Goal: Task Accomplishment & Management: Complete application form

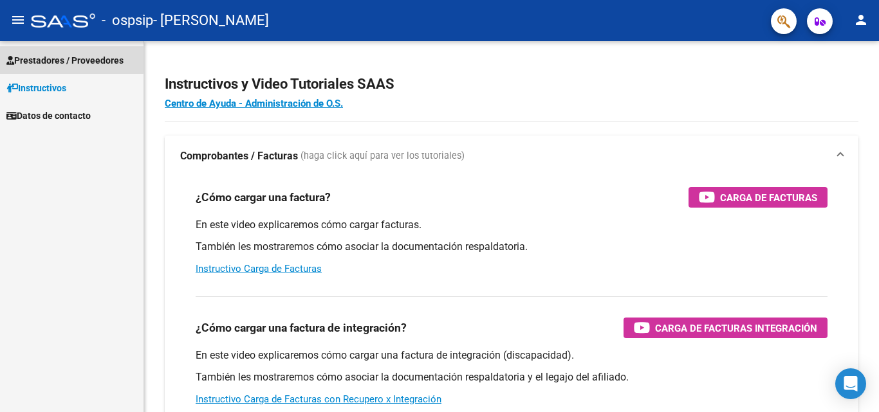
click at [41, 57] on span "Prestadores / Proveedores" at bounding box center [64, 60] width 117 height 14
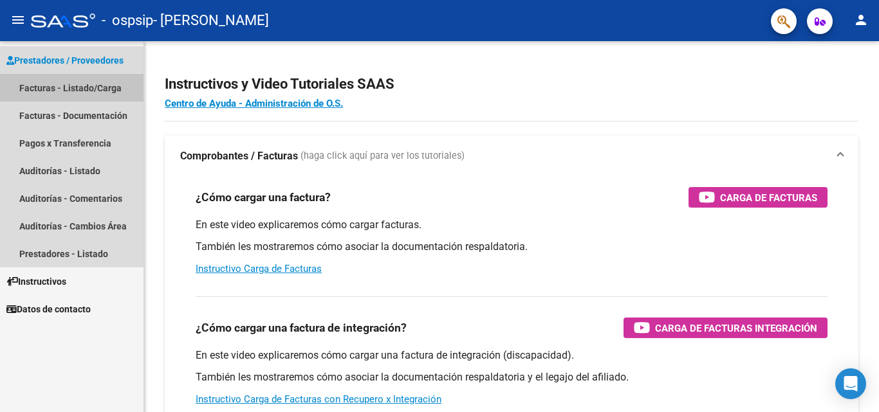
click at [81, 82] on link "Facturas - Listado/Carga" at bounding box center [71, 88] width 143 height 28
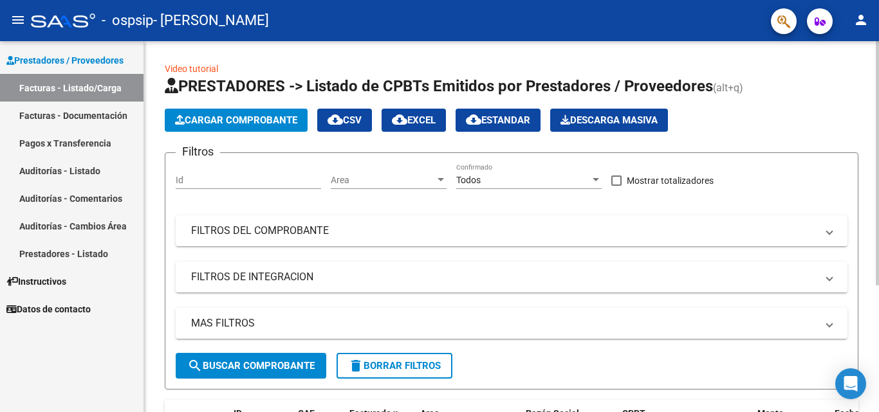
click at [214, 125] on span "Cargar Comprobante" at bounding box center [236, 120] width 122 height 12
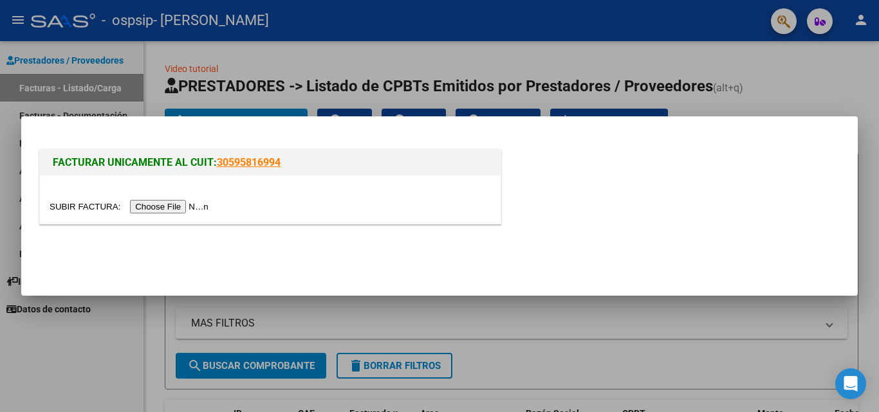
click at [179, 207] on input "file" at bounding box center [131, 207] width 163 height 14
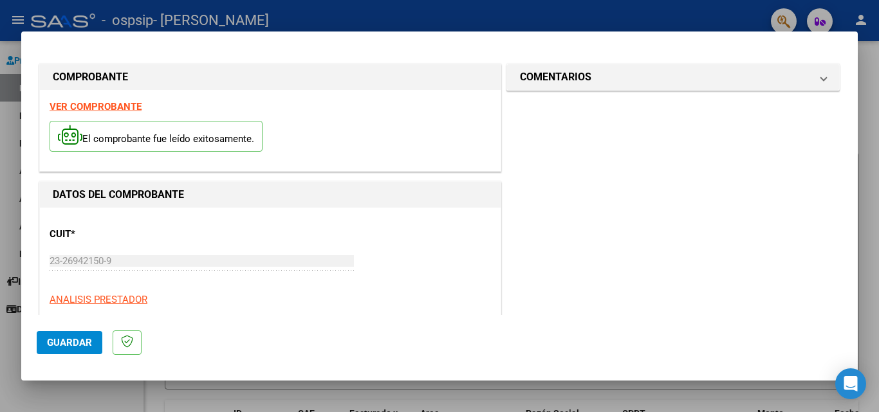
scroll to position [206, 0]
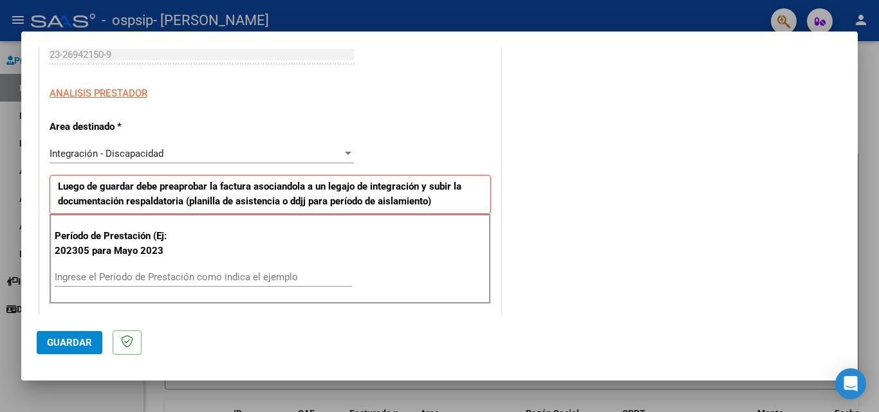
click at [858, 139] on div at bounding box center [439, 206] width 879 height 412
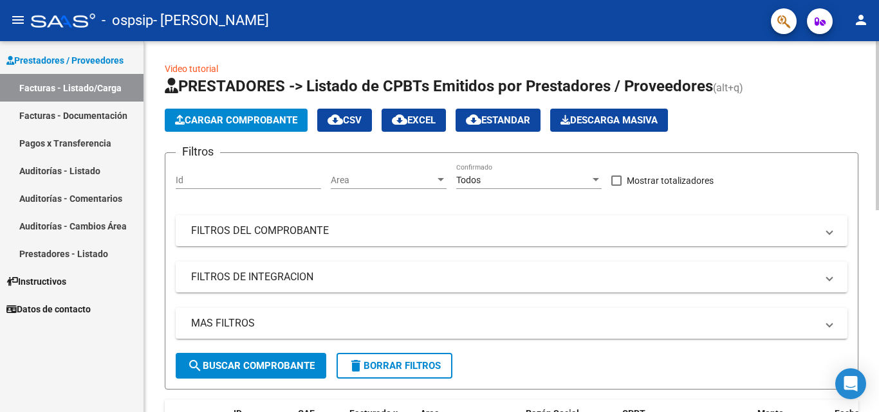
click at [244, 115] on span "Cargar Comprobante" at bounding box center [236, 120] width 122 height 12
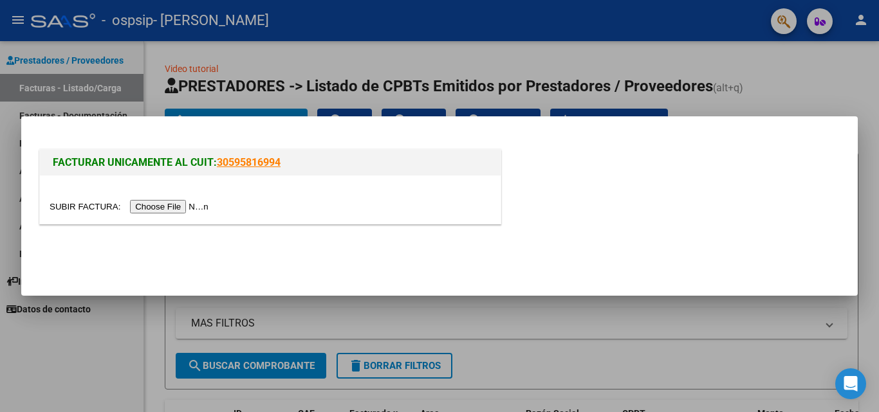
click at [181, 204] on input "file" at bounding box center [131, 207] width 163 height 14
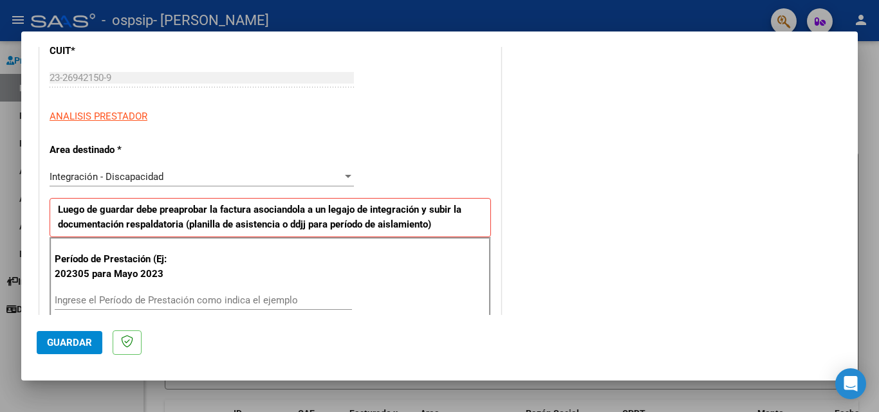
scroll to position [257, 0]
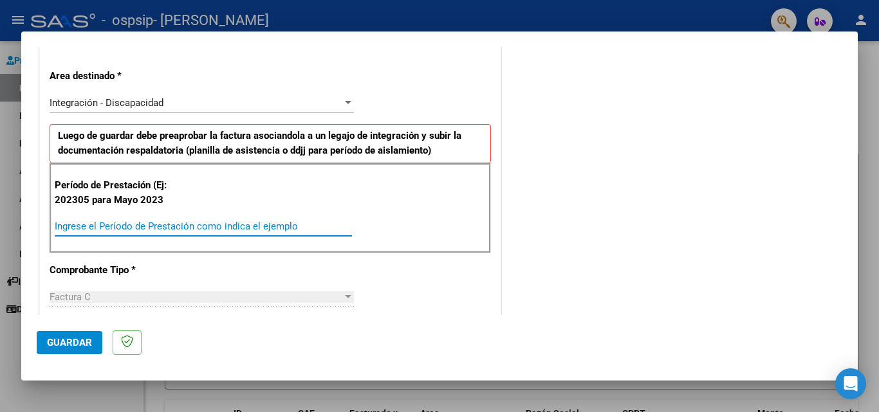
click at [113, 225] on input "Ingrese el Período de Prestación como indica el ejemplo" at bounding box center [203, 227] width 297 height 12
type input "202507"
click at [138, 250] on div "Período de Prestación (Ej: 202305 para [DATE] 202507 Ingrese el Período de Pres…" at bounding box center [270, 208] width 441 height 90
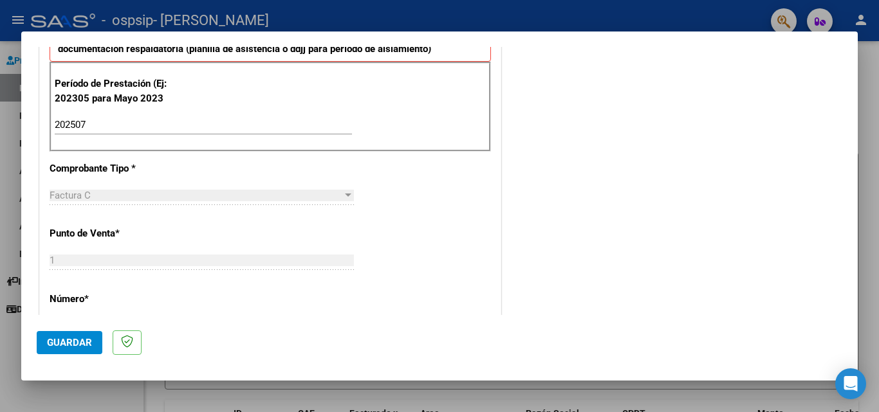
scroll to position [379, 0]
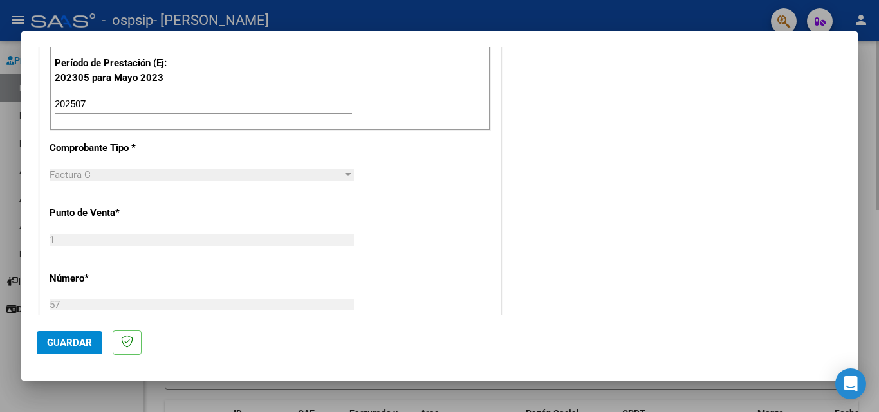
drag, startPoint x: 859, startPoint y: 161, endPoint x: 863, endPoint y: 181, distance: 21.1
click at [859, 168] on div at bounding box center [439, 206] width 879 height 412
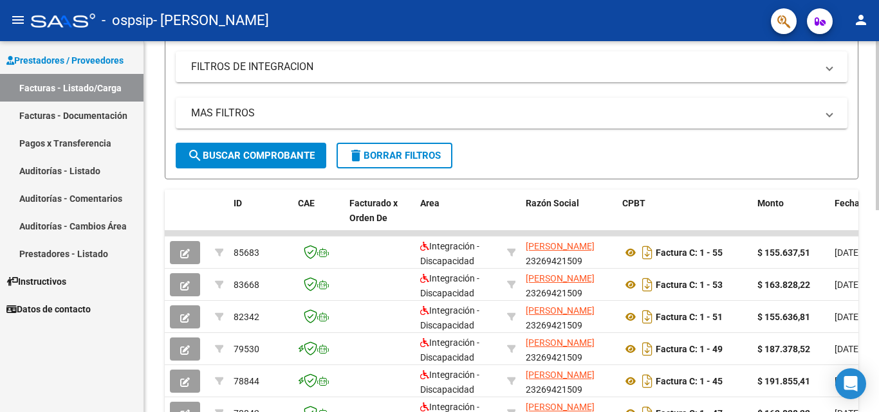
scroll to position [212, 0]
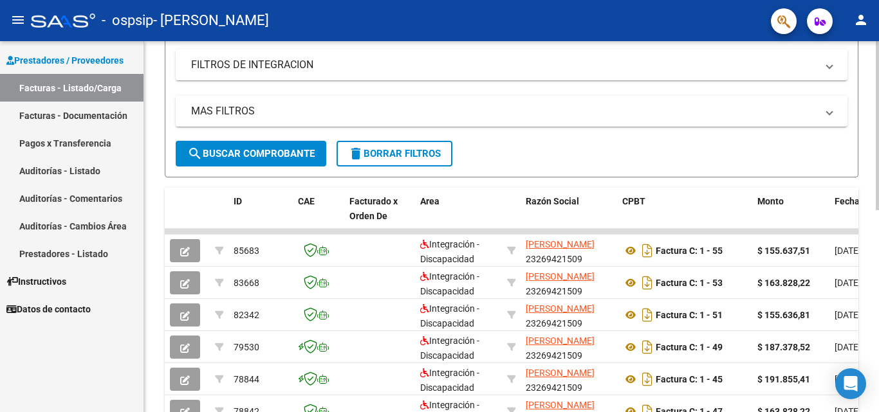
click at [878, 296] on div at bounding box center [876, 224] width 3 height 169
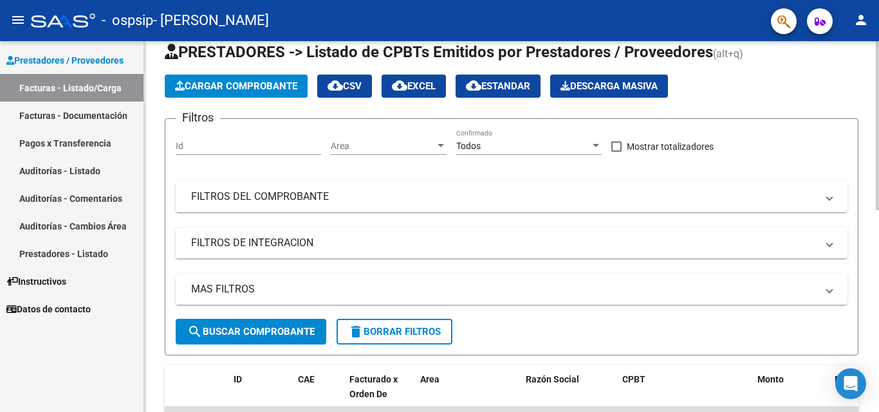
click at [876, 123] on div at bounding box center [876, 141] width 3 height 169
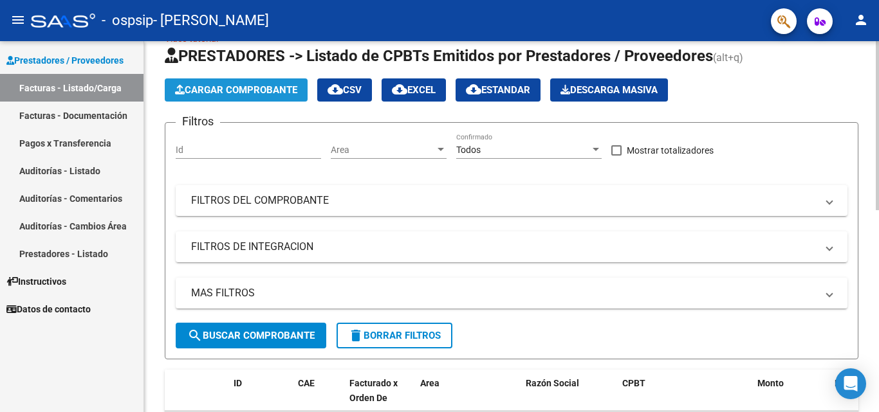
click at [242, 89] on span "Cargar Comprobante" at bounding box center [236, 90] width 122 height 12
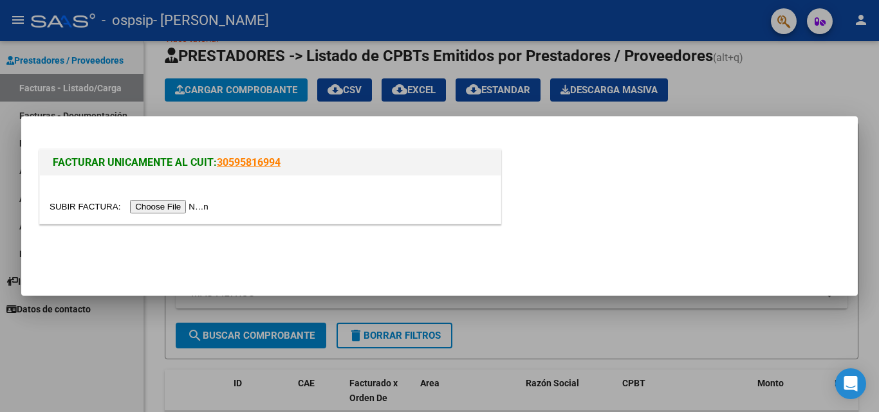
click at [160, 207] on input "file" at bounding box center [131, 207] width 163 height 14
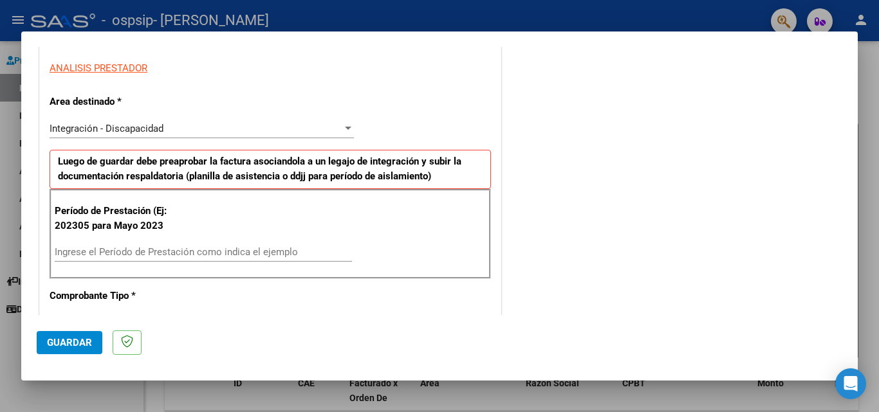
scroll to position [257, 0]
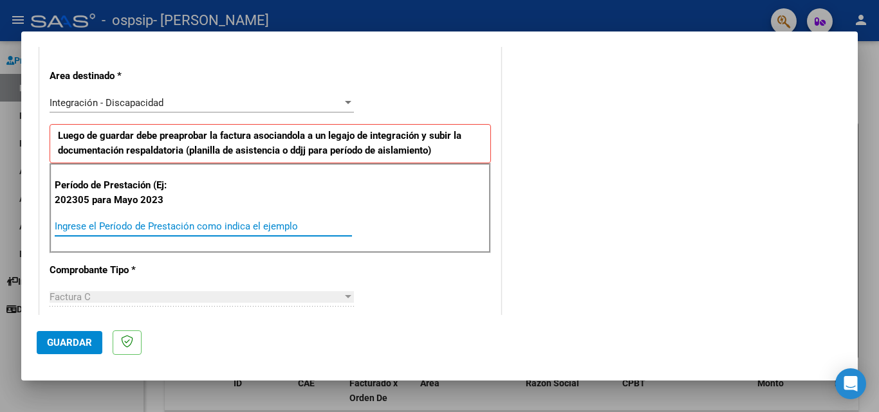
click at [157, 221] on input "Ingrese el Período de Prestación como indica el ejemplo" at bounding box center [203, 227] width 297 height 12
type input "202507"
click at [214, 293] on div "Factura C" at bounding box center [196, 297] width 293 height 12
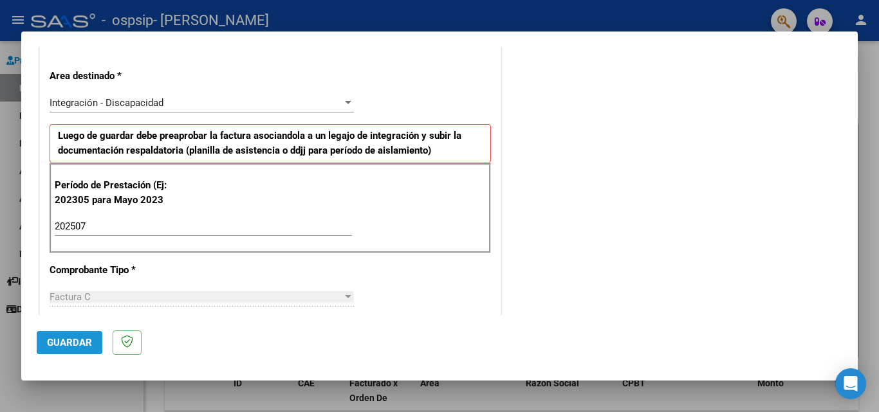
click at [48, 351] on button "Guardar" at bounding box center [70, 342] width 66 height 23
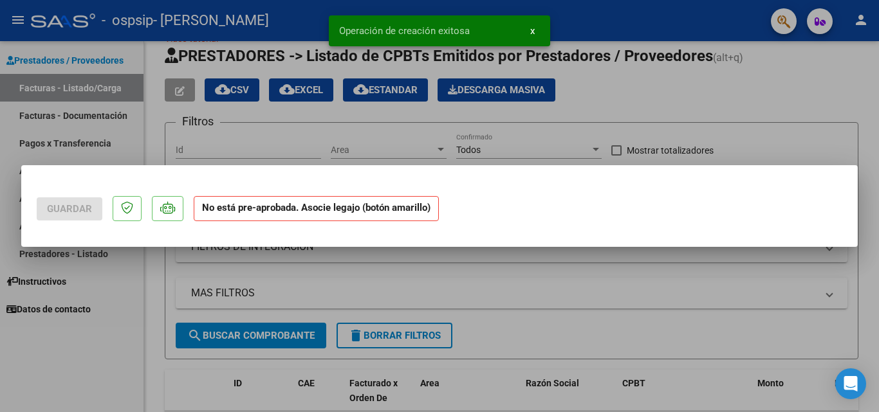
scroll to position [0, 0]
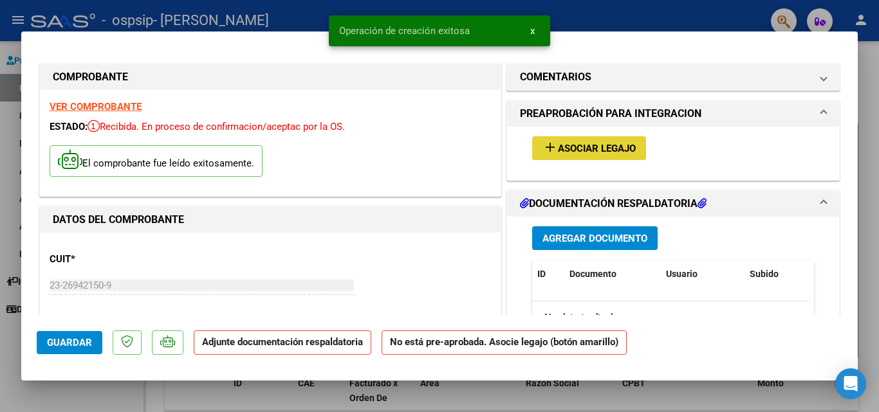
click at [612, 157] on button "add Asociar Legajo" at bounding box center [589, 148] width 114 height 24
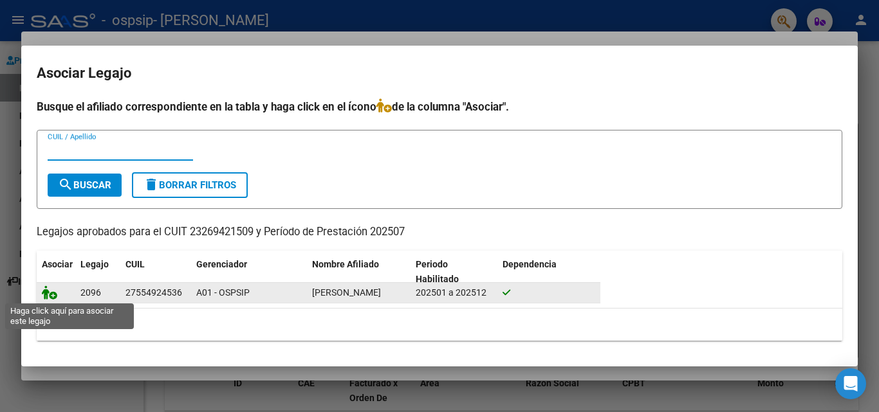
click at [50, 298] on icon at bounding box center [49, 293] width 15 height 14
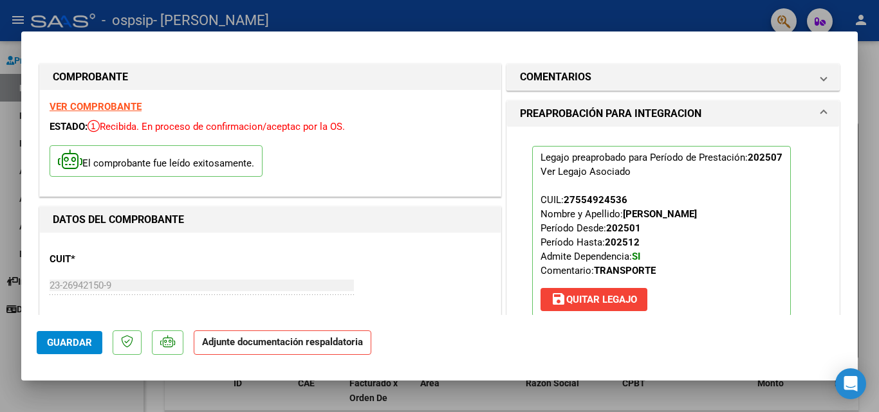
click at [348, 349] on p "Adjunte documentación respaldatoria" at bounding box center [283, 343] width 178 height 25
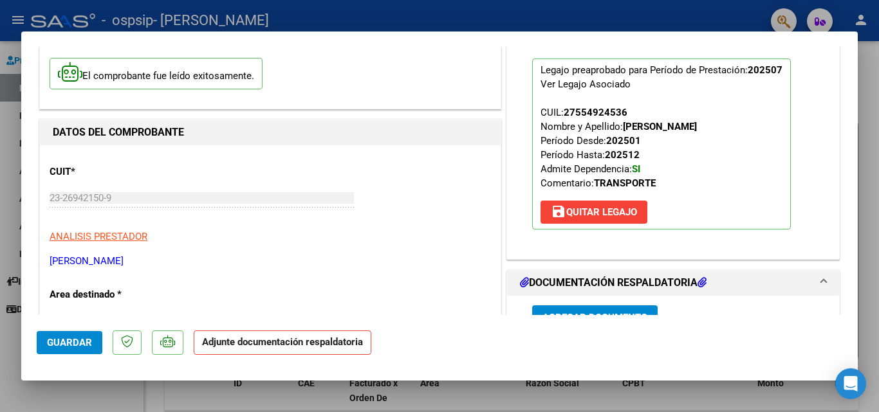
scroll to position [163, 0]
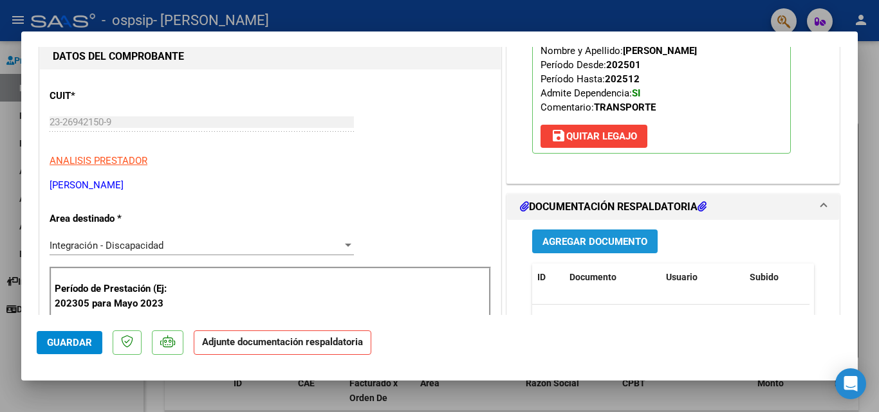
click at [590, 237] on span "Agregar Documento" at bounding box center [594, 242] width 105 height 12
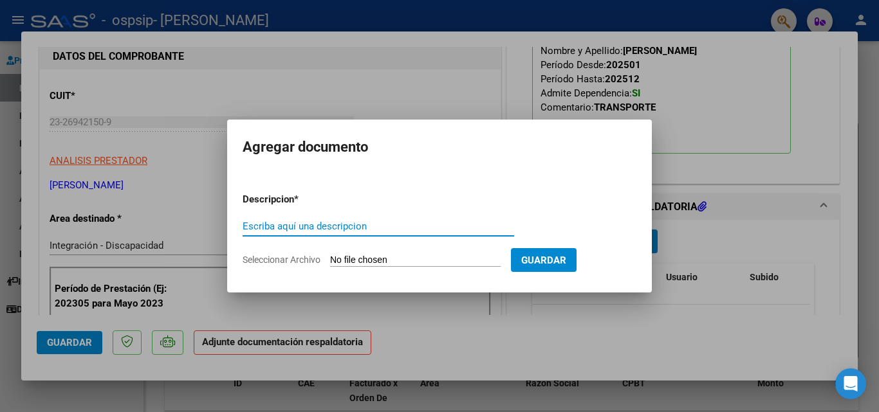
click at [471, 225] on input "Escriba aquí una descripcion" at bounding box center [377, 227] width 271 height 12
click at [453, 228] on input "Escriba aquí una descripcion" at bounding box center [377, 227] width 271 height 12
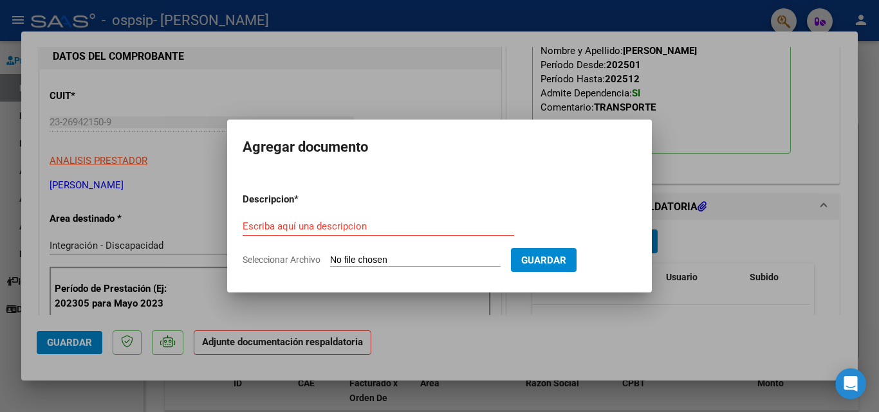
click at [439, 253] on form "Descripcion * Escriba aquí una descripcion Seleccionar Archivo Guardar" at bounding box center [439, 230] width 394 height 94
click at [405, 253] on form "Descripcion * Escriba aquí una descripcion Seleccionar Archivo Guardar" at bounding box center [439, 230] width 394 height 94
click at [402, 259] on input "Seleccionar Archivo" at bounding box center [415, 261] width 170 height 12
type input "C:\fakepath\[PERSON_NAME] TRANSPORTE AUTORIZACION 2025 SEGUN RESOLUCION 360 22_…"
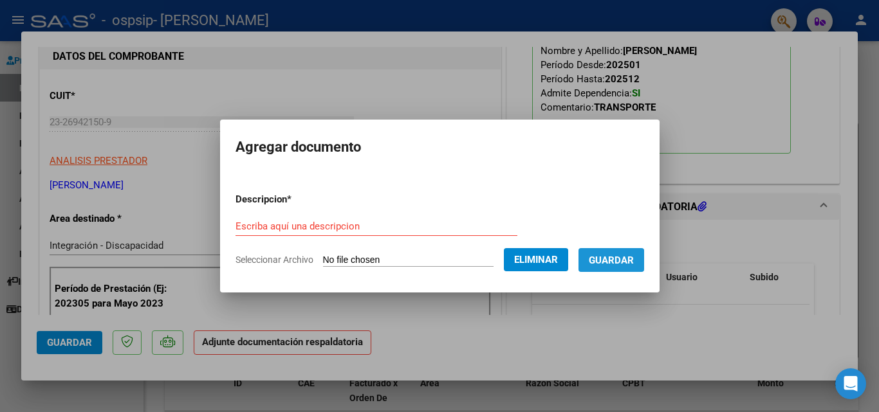
click at [613, 265] on span "Guardar" at bounding box center [610, 261] width 45 height 12
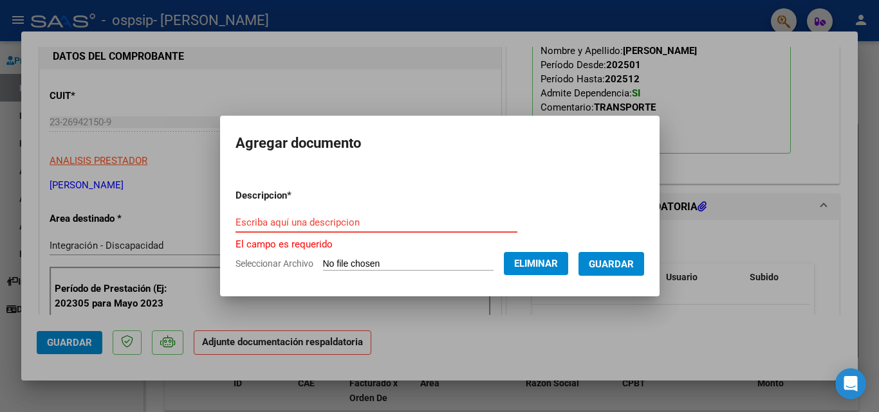
click at [329, 228] on input "Escriba aquí una descripcion" at bounding box center [376, 223] width 282 height 12
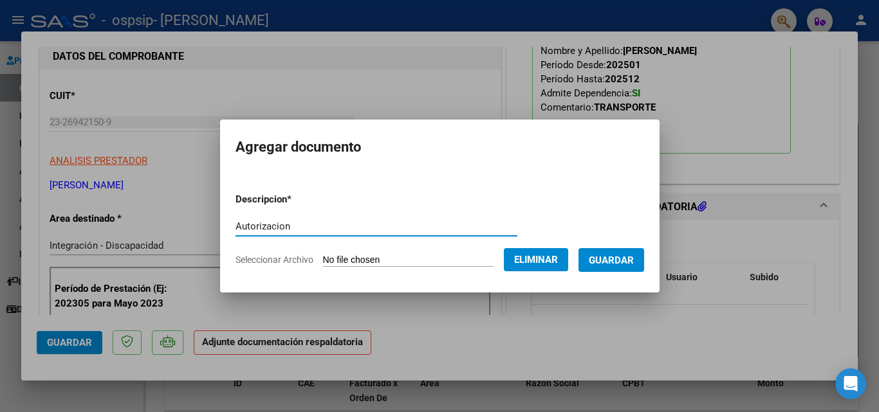
type input "Autorizacion"
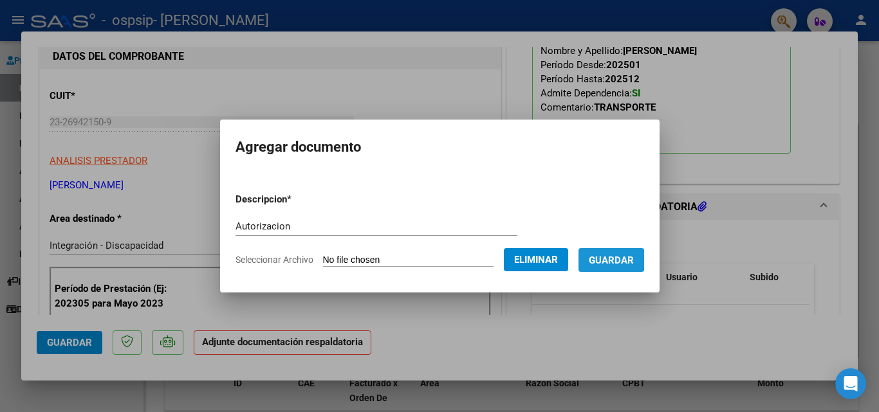
click at [603, 256] on span "Guardar" at bounding box center [610, 261] width 45 height 12
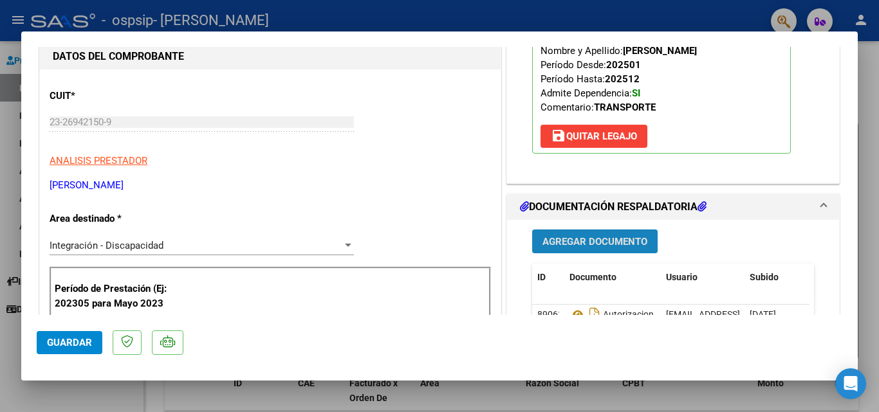
click at [561, 239] on span "Agregar Documento" at bounding box center [594, 242] width 105 height 12
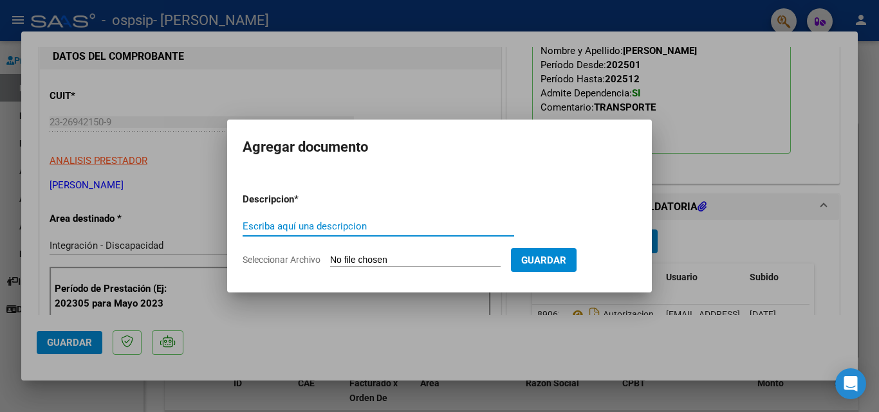
click at [452, 229] on input "Escriba aquí una descripcion" at bounding box center [377, 227] width 271 height 12
click at [434, 257] on input "Seleccionar Archivo" at bounding box center [415, 261] width 170 height 12
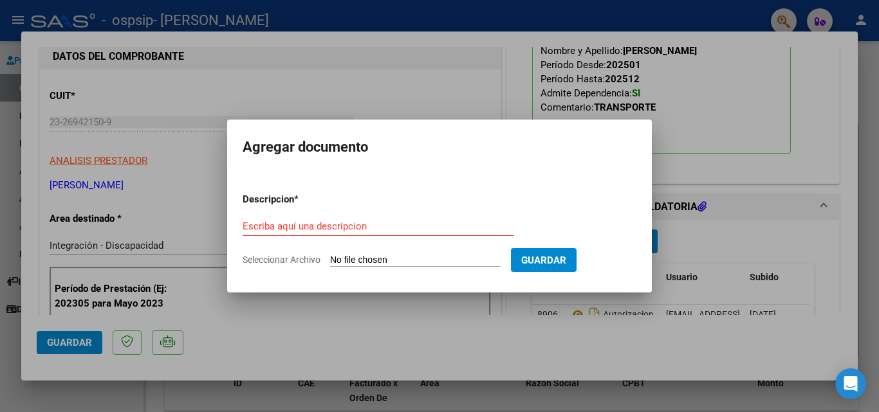
type input "C:\fakepath\IMG-20250805-WA0041.jpg"
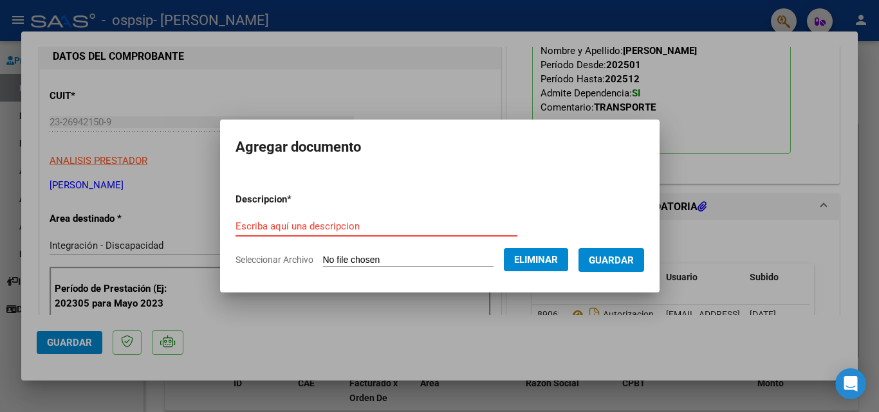
click at [282, 223] on input "Escriba aquí una descripcion" at bounding box center [376, 227] width 282 height 12
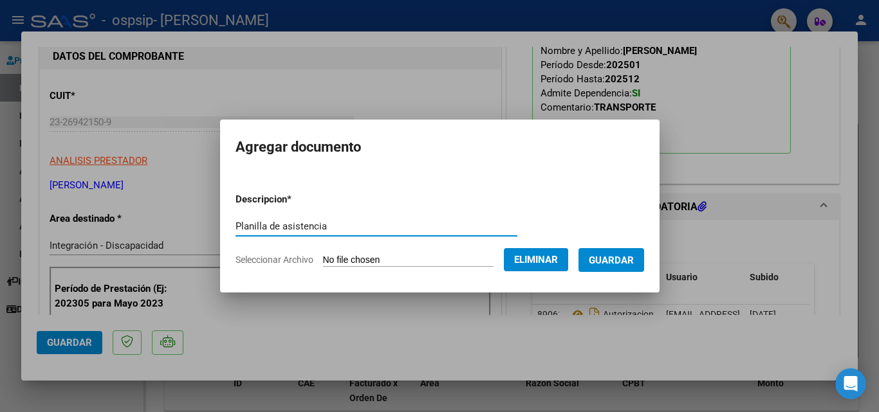
type input "Planilla de asistencia"
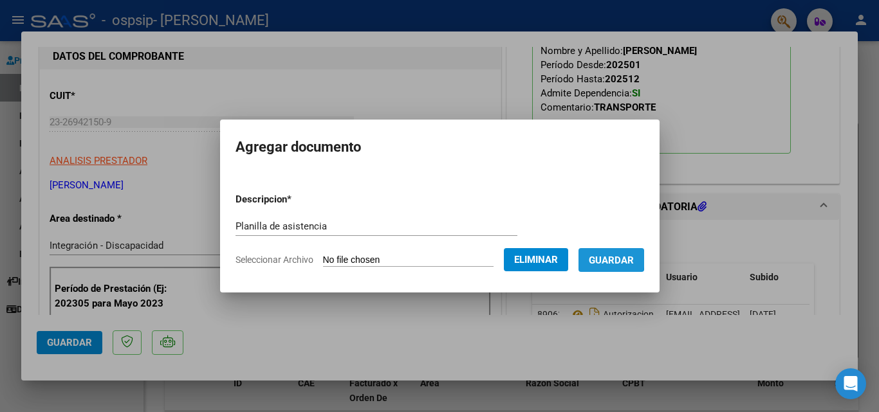
click at [617, 259] on span "Guardar" at bounding box center [610, 261] width 45 height 12
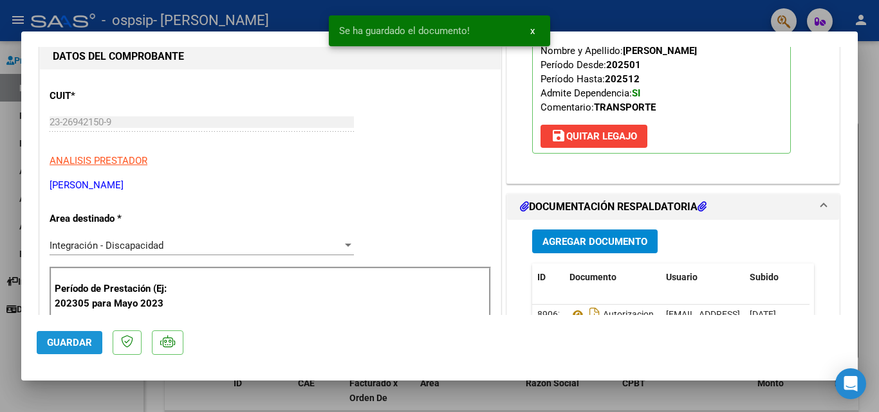
click at [57, 340] on span "Guardar" at bounding box center [69, 343] width 45 height 12
click at [864, 57] on div at bounding box center [439, 206] width 879 height 412
